Goal: Check status: Check status

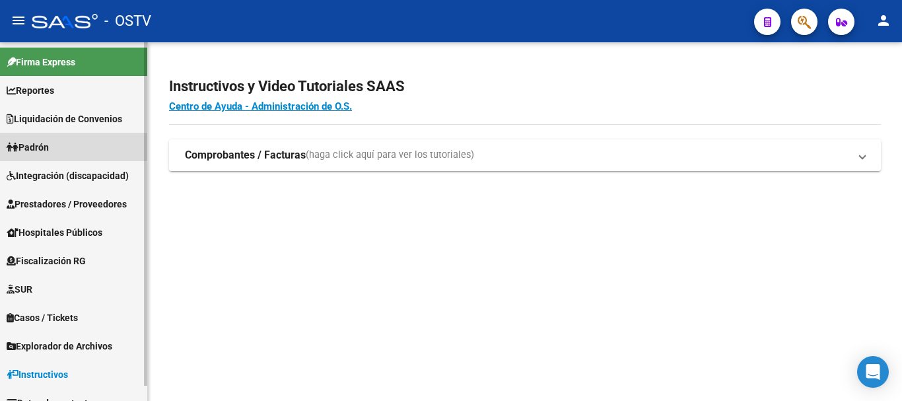
click at [57, 145] on link "Padrón" at bounding box center [73, 147] width 147 height 28
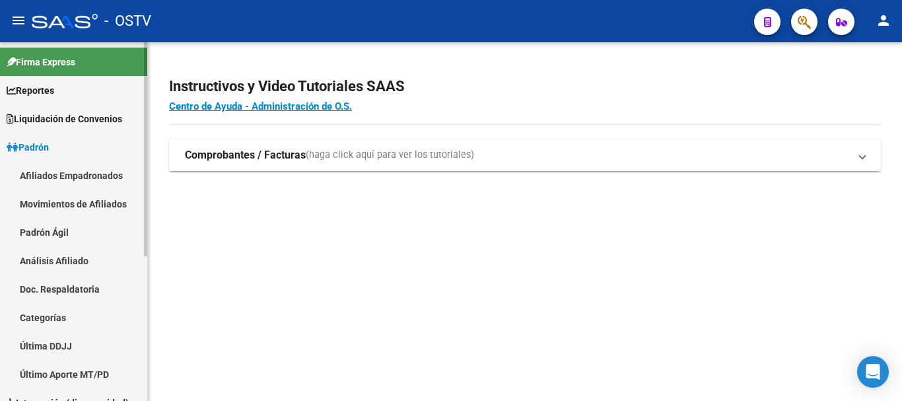
click at [47, 234] on link "Padrón Ágil" at bounding box center [73, 232] width 147 height 28
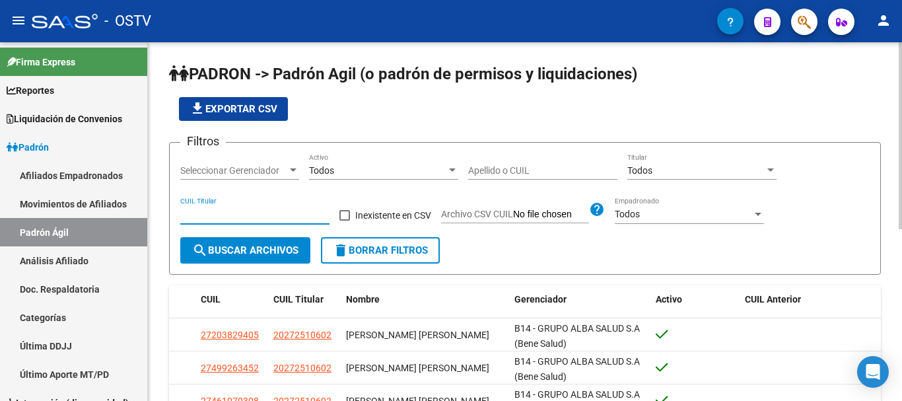
click at [253, 211] on input "CUIL Titular" at bounding box center [254, 214] width 149 height 11
paste input "27-29923116-5"
type input "27-29923116-5"
click at [272, 248] on span "search Buscar Archivos" at bounding box center [245, 250] width 106 height 12
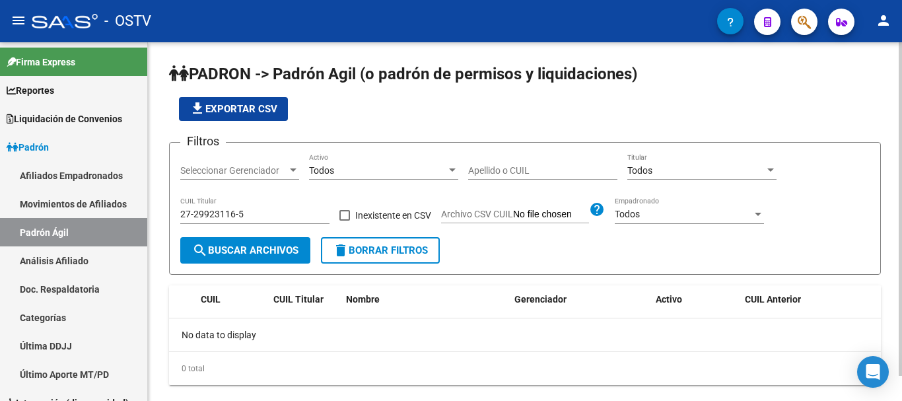
click at [275, 265] on form "Filtros Seleccionar Gerenciador Seleccionar Gerenciador Todos Activo Apellido o…" at bounding box center [525, 208] width 712 height 133
click at [280, 256] on span "search Buscar Archivos" at bounding box center [245, 250] width 106 height 12
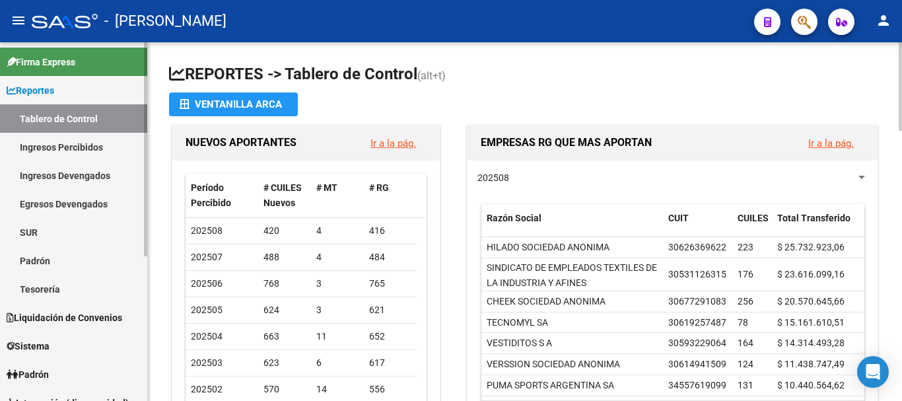
scroll to position [132, 0]
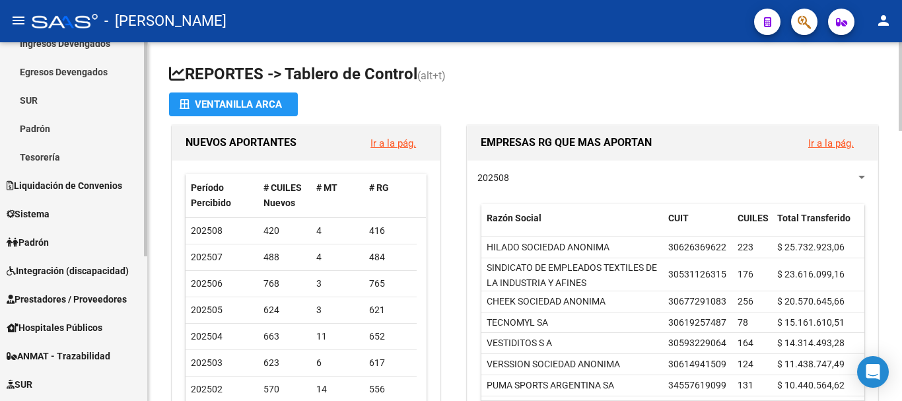
click at [65, 232] on link "Padrón" at bounding box center [73, 242] width 147 height 28
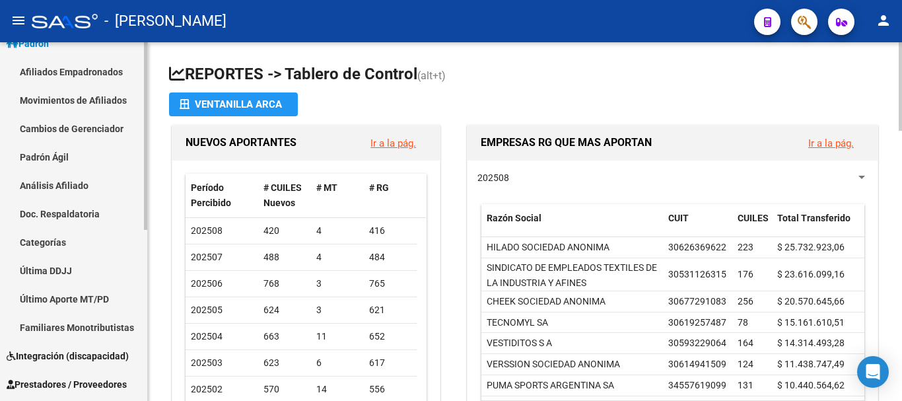
click at [67, 152] on link "Padrón Ágil" at bounding box center [73, 157] width 147 height 28
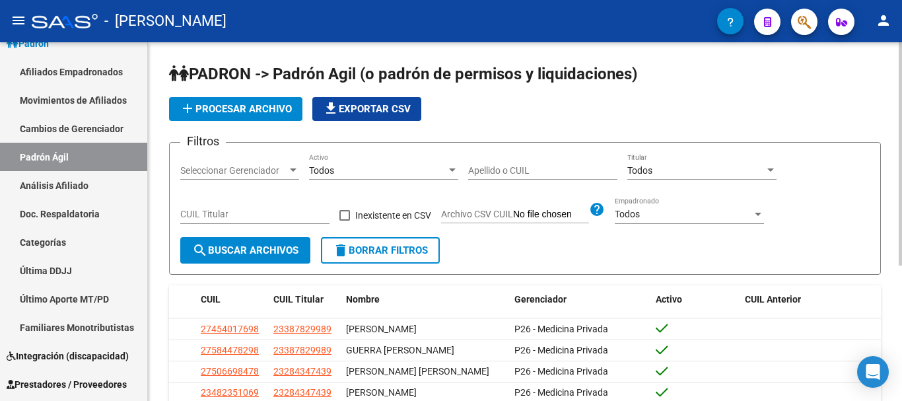
drag, startPoint x: 289, startPoint y: 222, endPoint x: 289, endPoint y: 213, distance: 9.2
click at [289, 222] on div "CUIL Titular" at bounding box center [254, 210] width 149 height 26
click at [289, 213] on input "CUIL Titular" at bounding box center [254, 214] width 149 height 11
paste input "27-29923116-5"
type input "27-29923116-5"
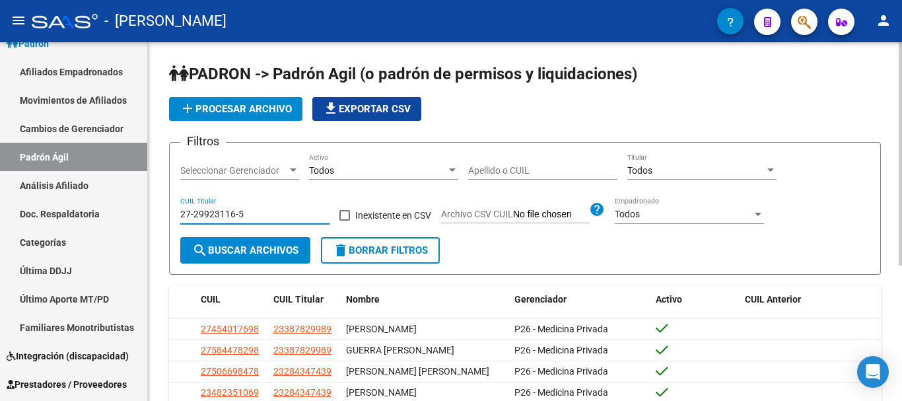
click at [260, 246] on span "search Buscar Archivos" at bounding box center [245, 250] width 106 height 12
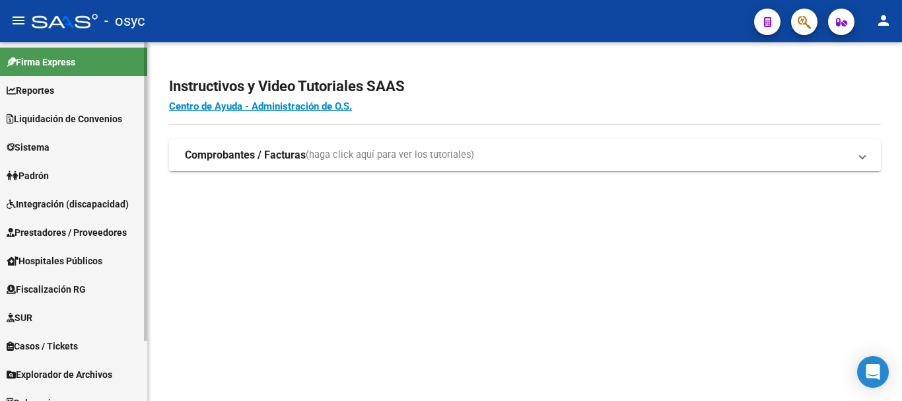
click at [59, 168] on link "Padrón" at bounding box center [73, 175] width 147 height 28
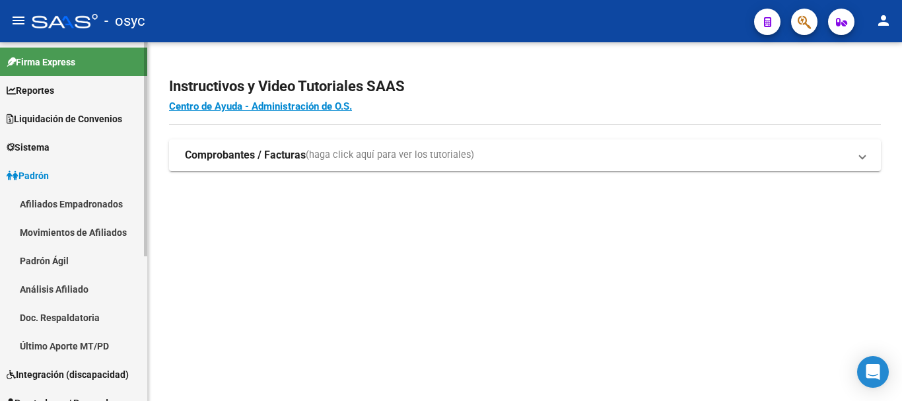
click at [63, 259] on link "Padrón Ágil" at bounding box center [73, 260] width 147 height 28
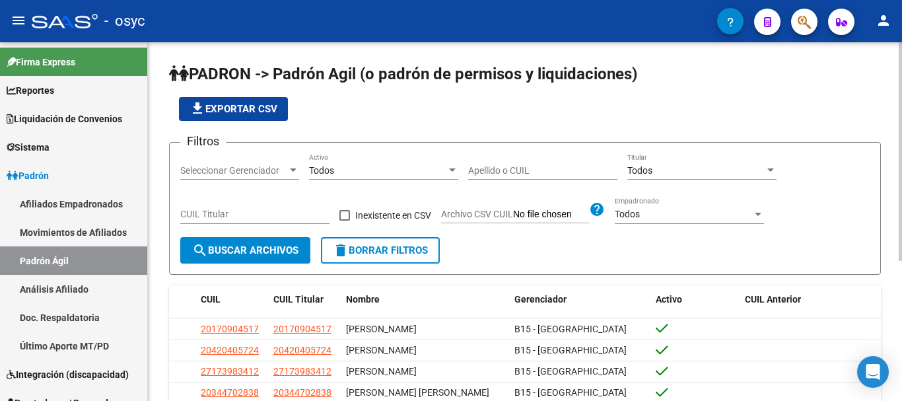
click at [267, 209] on div "CUIL Titular" at bounding box center [254, 210] width 149 height 26
paste input "27-27898887-9"
type input "27-27898887-9"
click at [254, 242] on button "search Buscar Archivos" at bounding box center [245, 250] width 130 height 26
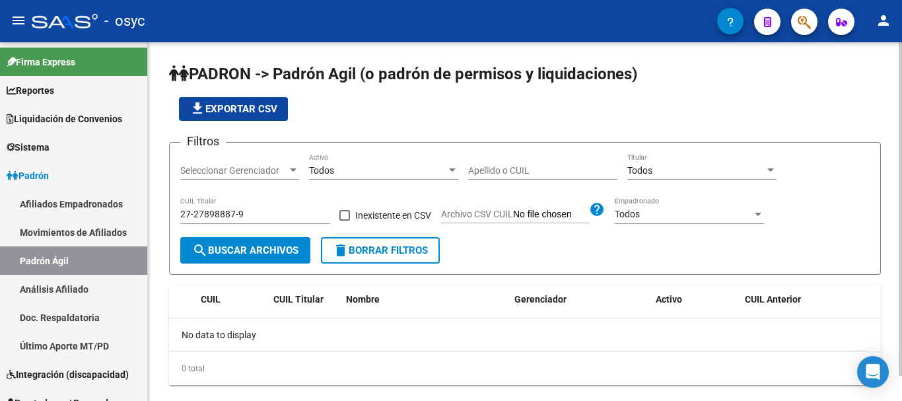
click at [277, 250] on span "search Buscar Archivos" at bounding box center [245, 250] width 106 height 12
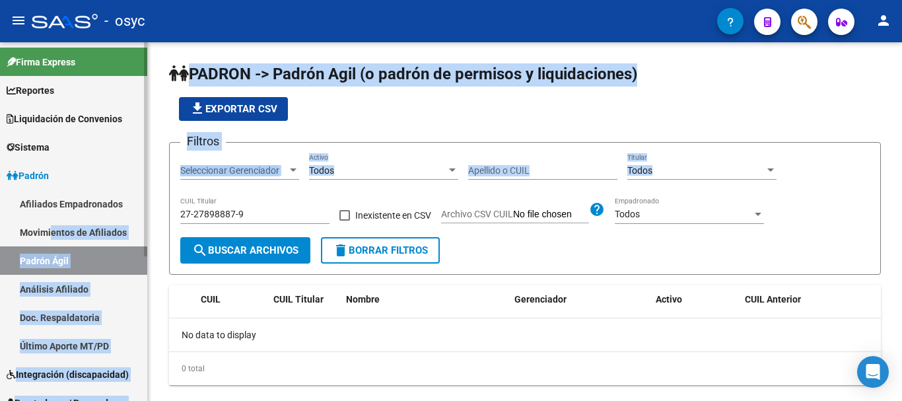
drag, startPoint x: 258, startPoint y: 222, endPoint x: 90, endPoint y: 217, distance: 167.8
click at [53, 221] on mat-sidenav-container "Firma Express Reportes Ingresos Devengados Detalles por CUIL RG Detalles - MT/P…" at bounding box center [451, 221] width 902 height 359
click at [369, 248] on span "delete Borrar Filtros" at bounding box center [380, 250] width 95 height 12
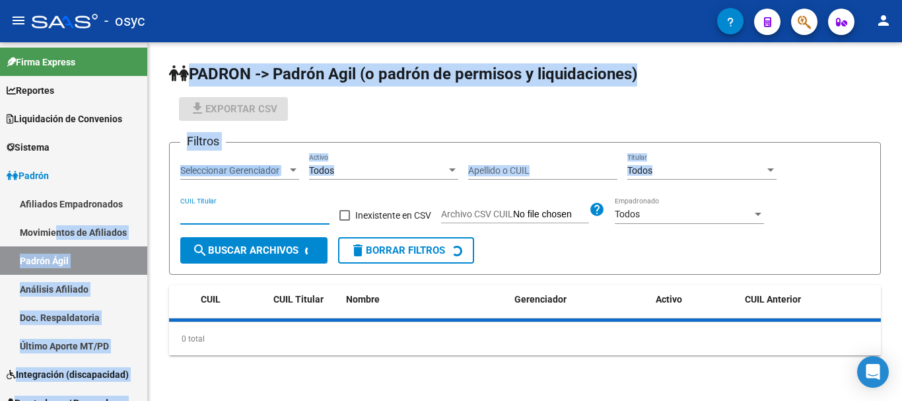
click at [244, 215] on input "CUIL Titular" at bounding box center [254, 214] width 149 height 11
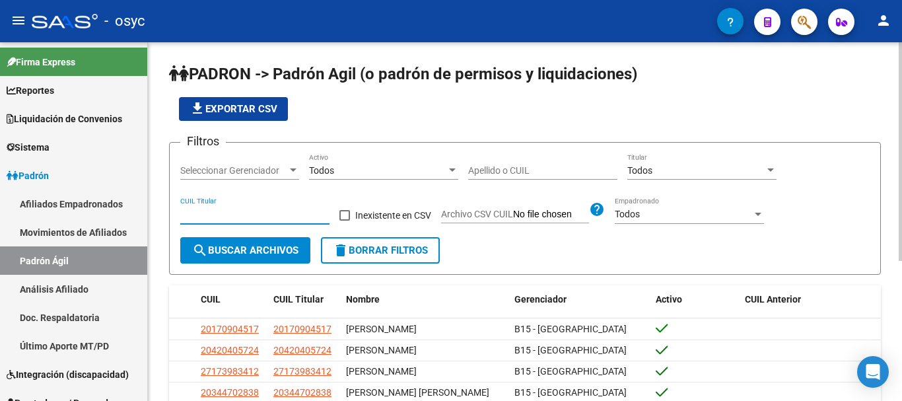
paste input "24-27898887-9"
type input "24-27898887-9"
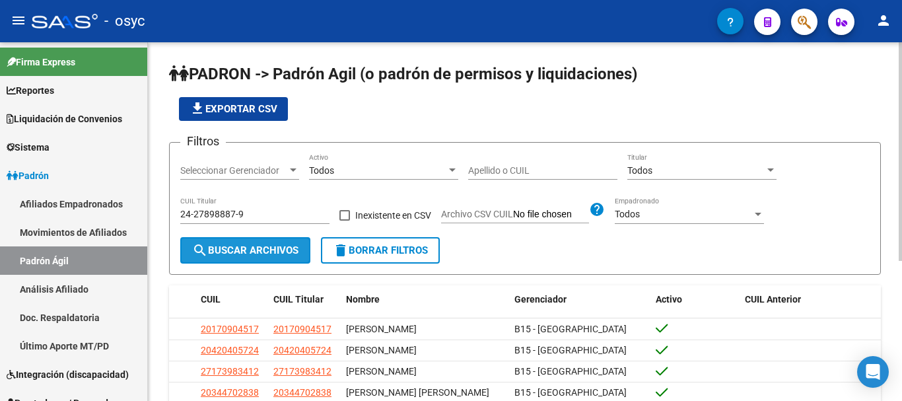
click at [231, 243] on button "search Buscar Archivos" at bounding box center [245, 250] width 130 height 26
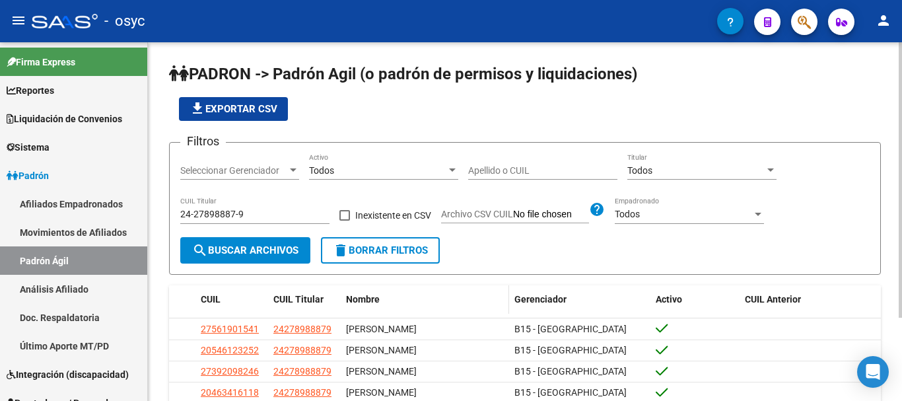
scroll to position [108, 0]
